Goal: Find specific page/section: Find specific page/section

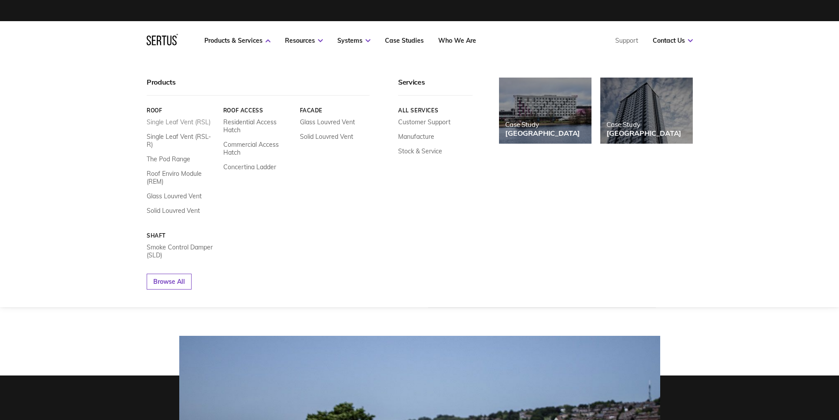
click at [186, 120] on link "Single Leaf Vent (RSL)" at bounding box center [179, 122] width 64 height 8
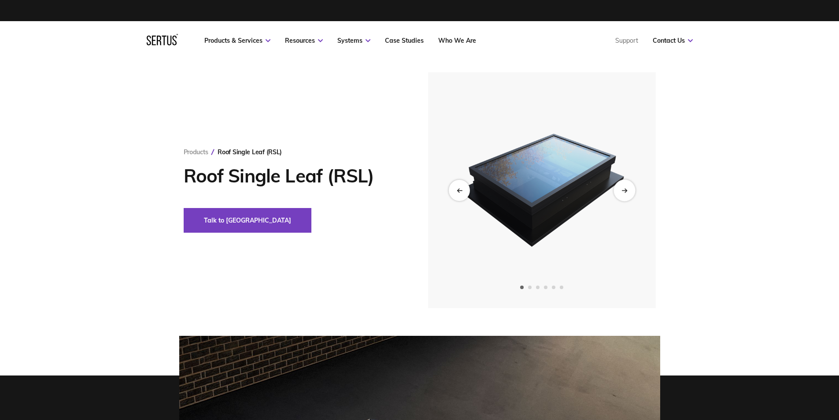
click at [625, 193] on icon "Next slide" at bounding box center [625, 190] width 6 height 5
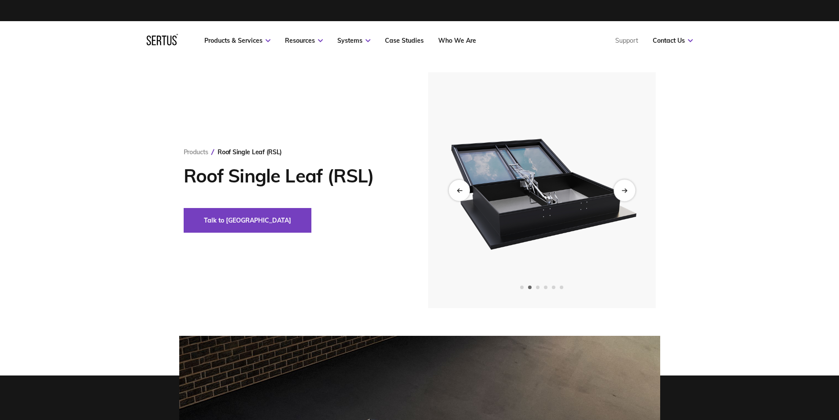
click at [626, 190] on icon "Next slide" at bounding box center [626, 190] width 2 height 4
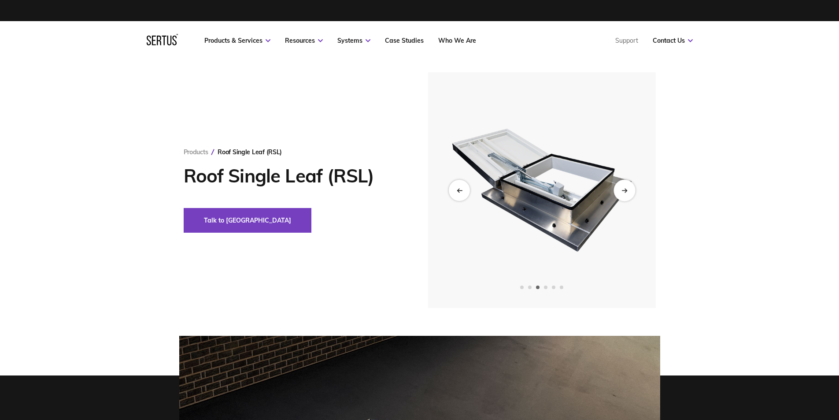
click at [626, 190] on icon "Next slide" at bounding box center [626, 190] width 2 height 4
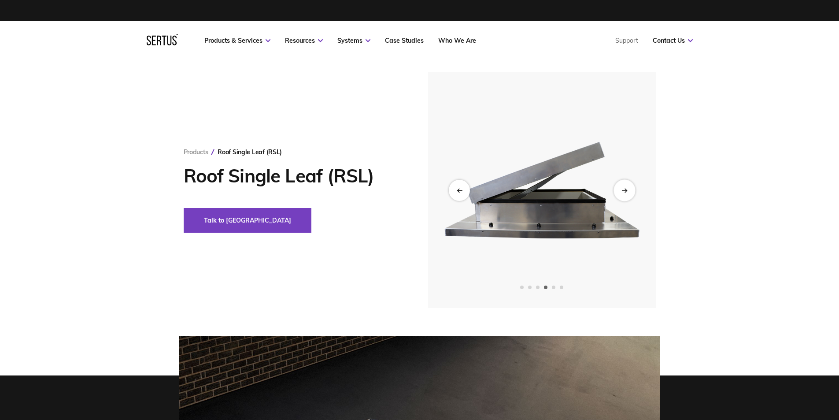
click at [626, 190] on icon "Next slide" at bounding box center [626, 190] width 2 height 4
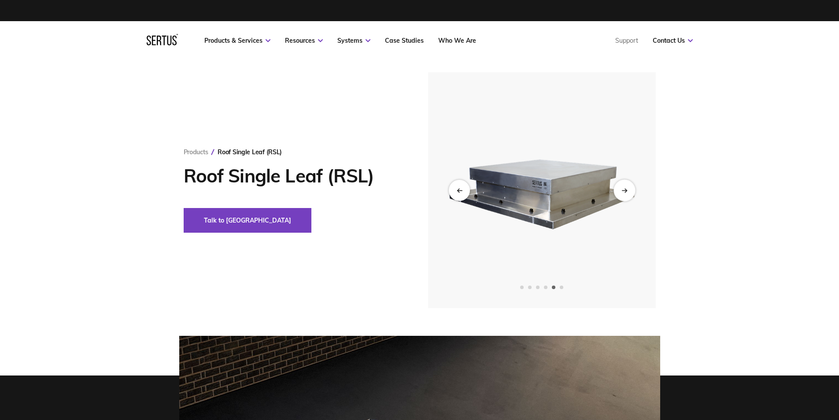
click at [626, 190] on icon "Next slide" at bounding box center [626, 190] width 2 height 4
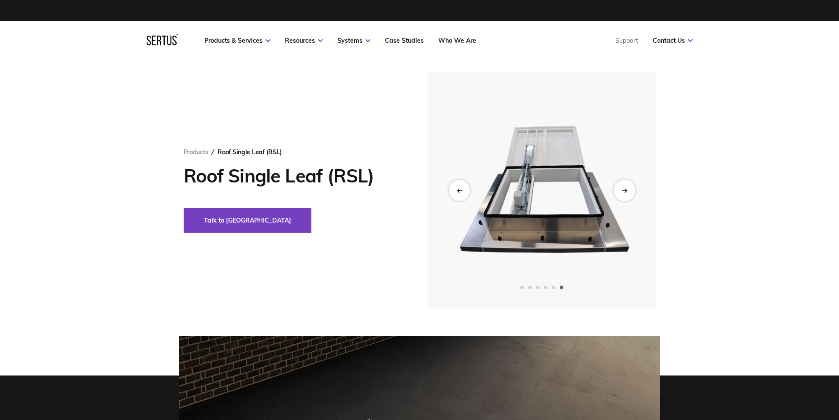
click at [626, 190] on icon "Next slide" at bounding box center [626, 190] width 2 height 4
click at [462, 189] on icon "Previous slide" at bounding box center [459, 190] width 6 height 5
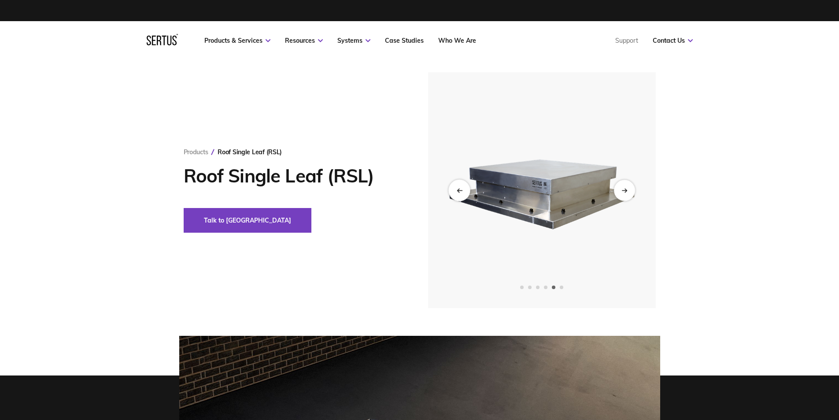
click at [462, 189] on icon "Previous slide" at bounding box center [459, 190] width 6 height 5
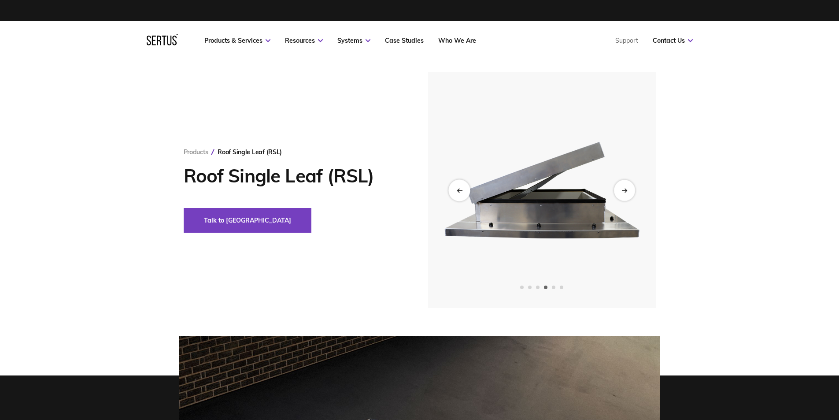
click at [462, 189] on icon "Previous slide" at bounding box center [459, 190] width 6 height 5
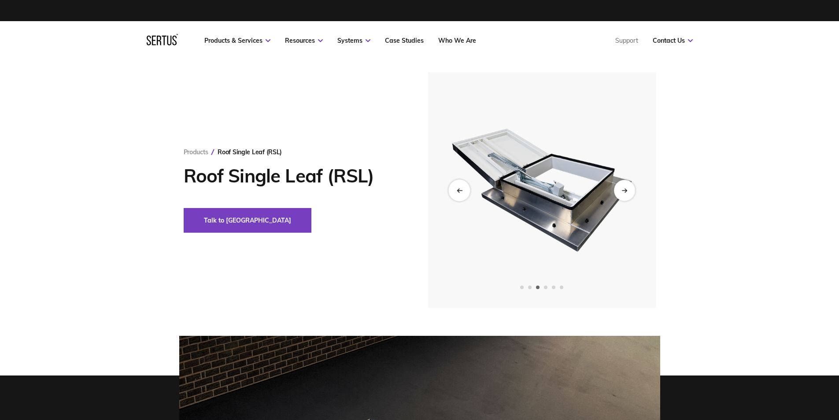
click at [462, 189] on icon "Previous slide" at bounding box center [459, 190] width 6 height 5
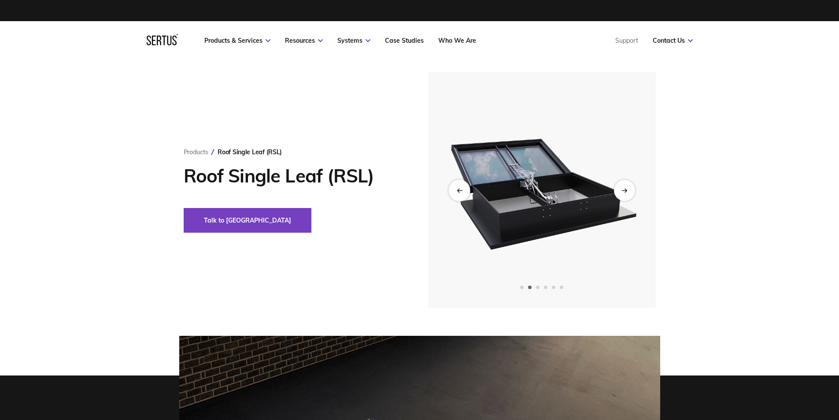
click at [462, 189] on icon "Previous slide" at bounding box center [459, 190] width 6 height 5
